Goal: Task Accomplishment & Management: Complete application form

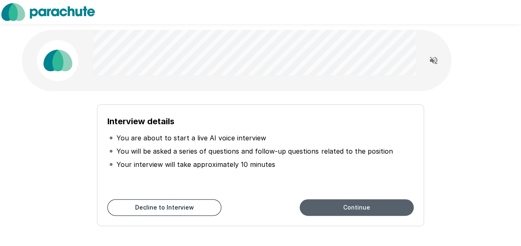
click at [327, 204] on button "Continue" at bounding box center [357, 207] width 114 height 17
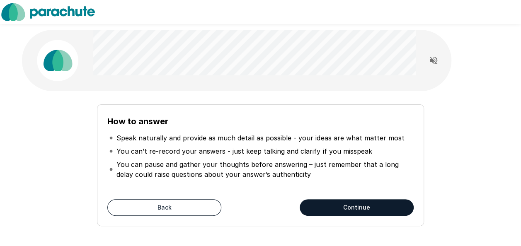
click at [329, 209] on button "Continue" at bounding box center [357, 207] width 114 height 17
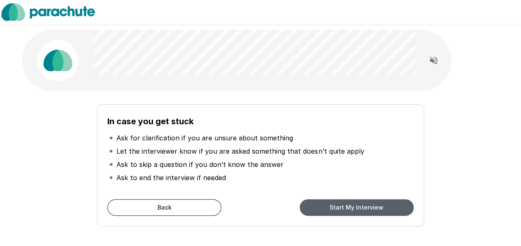
click at [329, 209] on button "Start My Interview" at bounding box center [357, 207] width 114 height 17
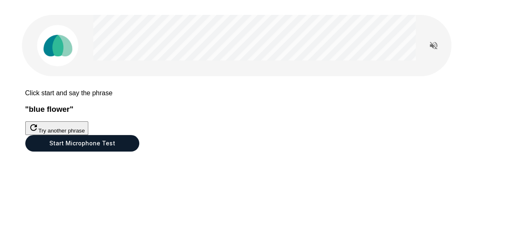
scroll to position [73, 0]
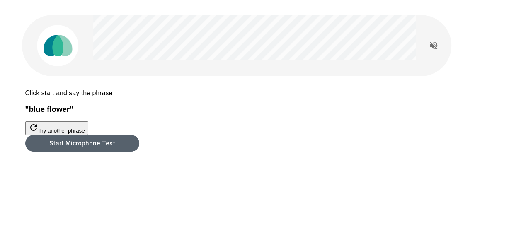
click at [139, 152] on button "Start Microphone Test" at bounding box center [82, 143] width 114 height 17
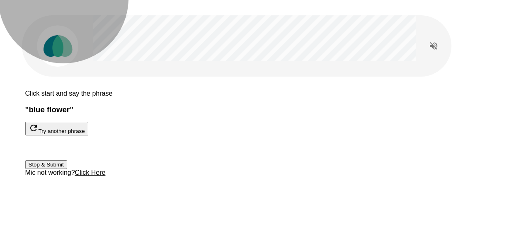
click at [67, 169] on button "Stop & Submit" at bounding box center [46, 164] width 42 height 9
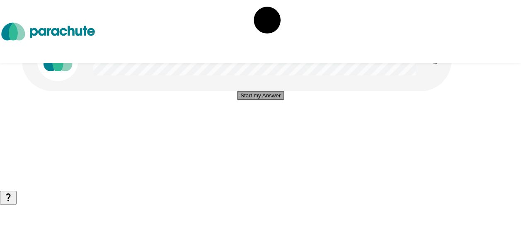
click at [264, 100] on button "Start my Answer" at bounding box center [260, 95] width 47 height 9
click at [264, 125] on button "Stop & Submit" at bounding box center [261, 120] width 42 height 9
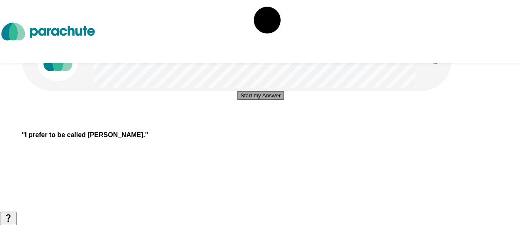
click at [264, 100] on button "Start my Answer" at bounding box center [260, 95] width 47 height 9
click at [264, 125] on button "Stop & Submit" at bounding box center [261, 120] width 42 height 9
click at [264, 100] on button "Start my Answer" at bounding box center [260, 95] width 47 height 9
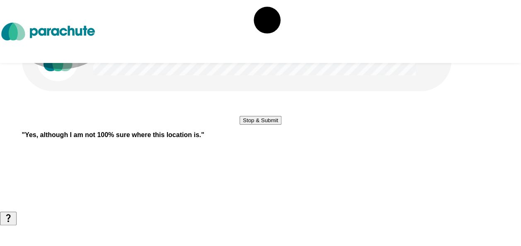
click at [264, 125] on button "Stop & Submit" at bounding box center [261, 120] width 42 height 9
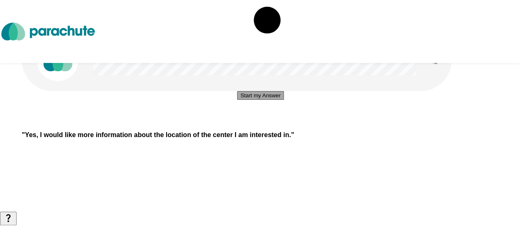
click at [264, 100] on button "Start my Answer" at bounding box center [260, 95] width 47 height 9
click at [264, 125] on button "Stop & Submit" at bounding box center [261, 120] width 42 height 9
click at [264, 100] on button "Start my Answer" at bounding box center [260, 95] width 47 height 9
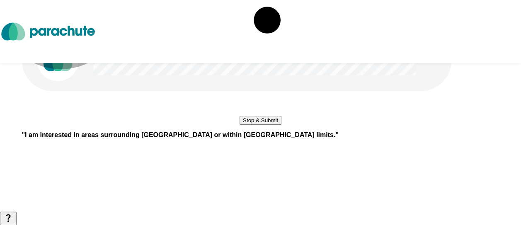
click at [264, 125] on button "Stop & Submit" at bounding box center [261, 120] width 42 height 9
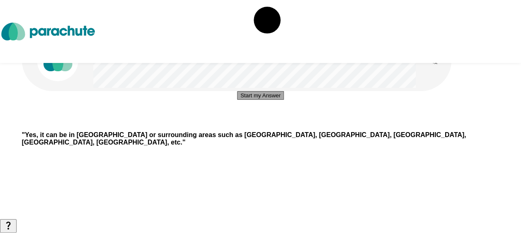
click at [264, 100] on button "Start my Answer" at bounding box center [260, 95] width 47 height 9
click at [264, 125] on button "Stop & Submit" at bounding box center [261, 120] width 42 height 9
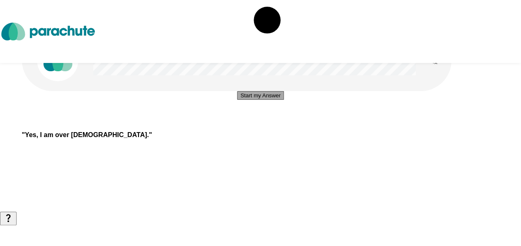
click at [264, 100] on button "Start my Answer" at bounding box center [260, 95] width 47 height 9
click at [264, 125] on button "Stop & Submit" at bounding box center [261, 120] width 42 height 9
click at [264, 100] on button "Start my Answer" at bounding box center [260, 95] width 47 height 9
click at [264, 125] on button "Stop & Submit" at bounding box center [261, 120] width 42 height 9
click at [264, 100] on button "Start my Answer" at bounding box center [260, 95] width 47 height 9
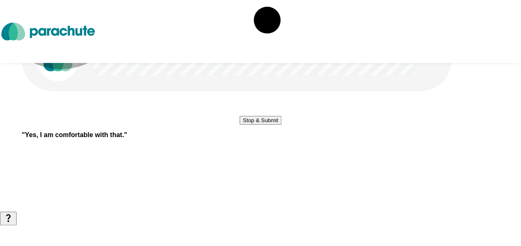
click at [264, 125] on button "Stop & Submit" at bounding box center [261, 120] width 42 height 9
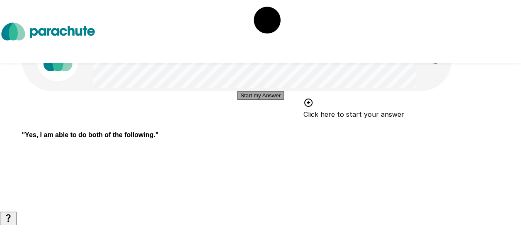
click at [252, 100] on button "Start my Answer" at bounding box center [260, 95] width 47 height 9
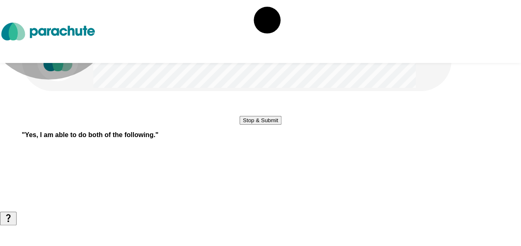
click at [252, 125] on button "Stop & Submit" at bounding box center [261, 120] width 42 height 9
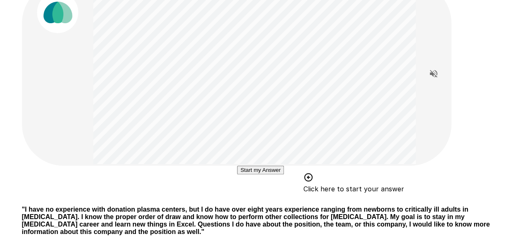
scroll to position [83, 0]
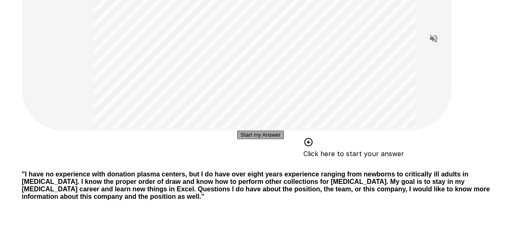
click at [253, 139] on button "Start my Answer" at bounding box center [260, 135] width 47 height 9
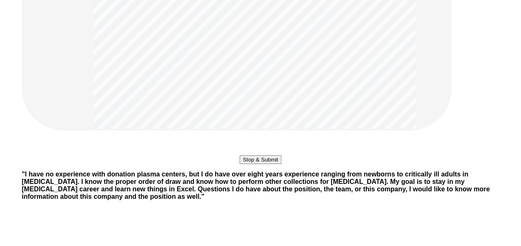
click at [253, 164] on button "Stop & Submit" at bounding box center [261, 159] width 42 height 9
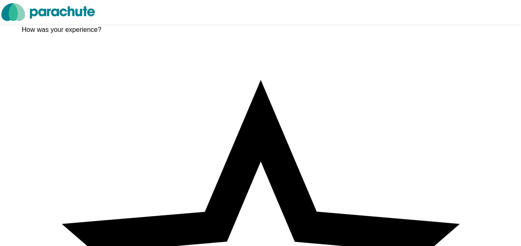
scroll to position [15, 0]
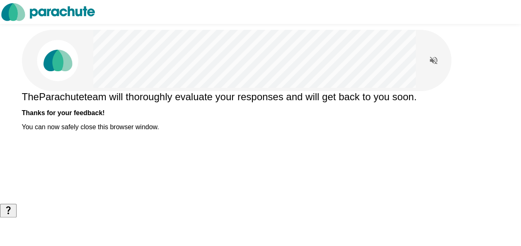
scroll to position [0, 0]
